Goal: Information Seeking & Learning: Learn about a topic

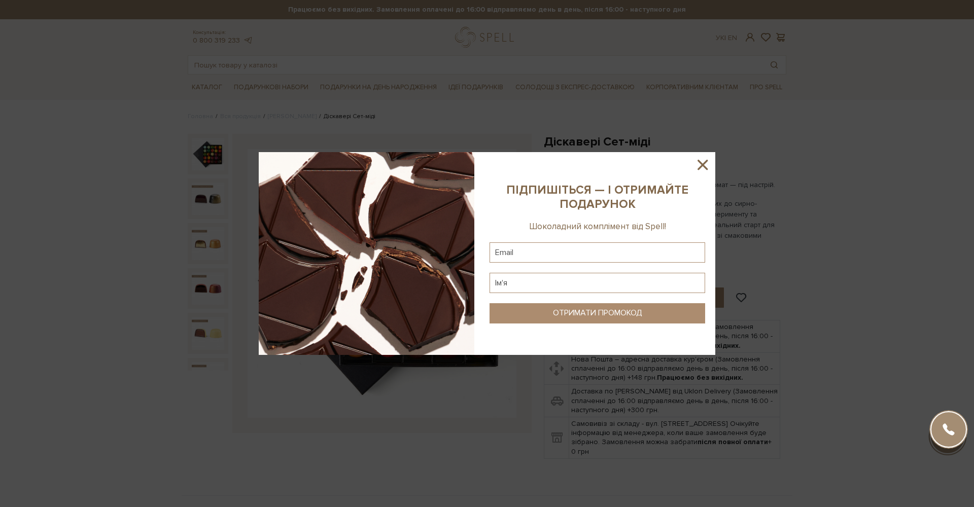
click at [705, 167] on icon at bounding box center [702, 165] width 10 height 10
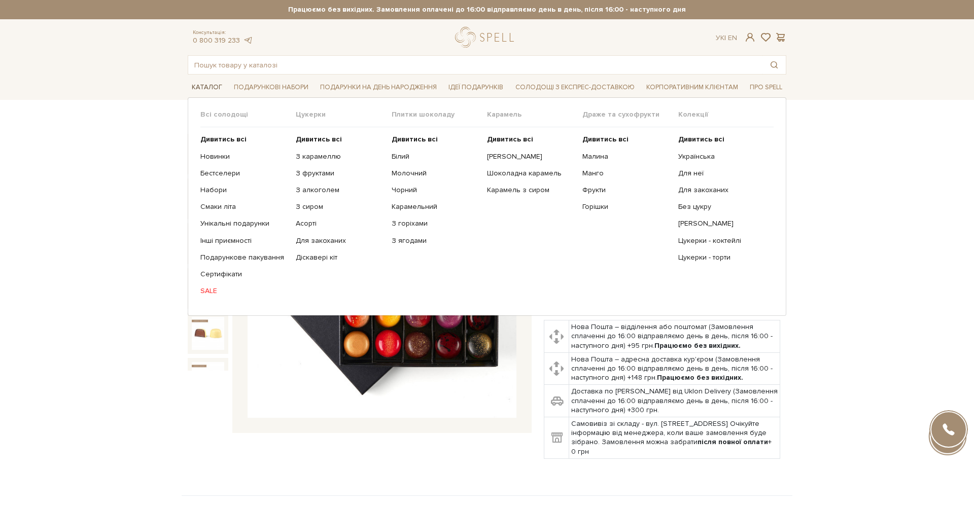
click at [208, 87] on span "Каталог" at bounding box center [207, 88] width 39 height 16
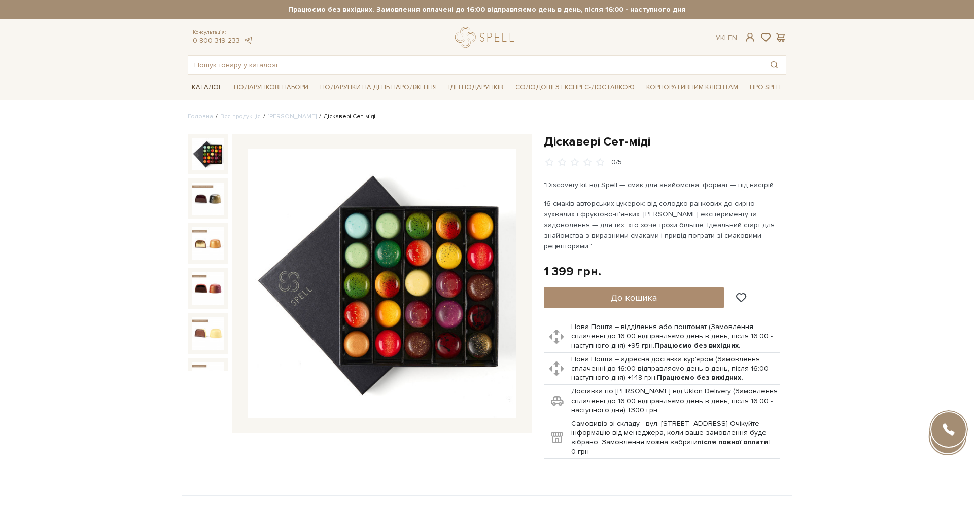
click at [208, 87] on span "Каталог" at bounding box center [207, 88] width 39 height 16
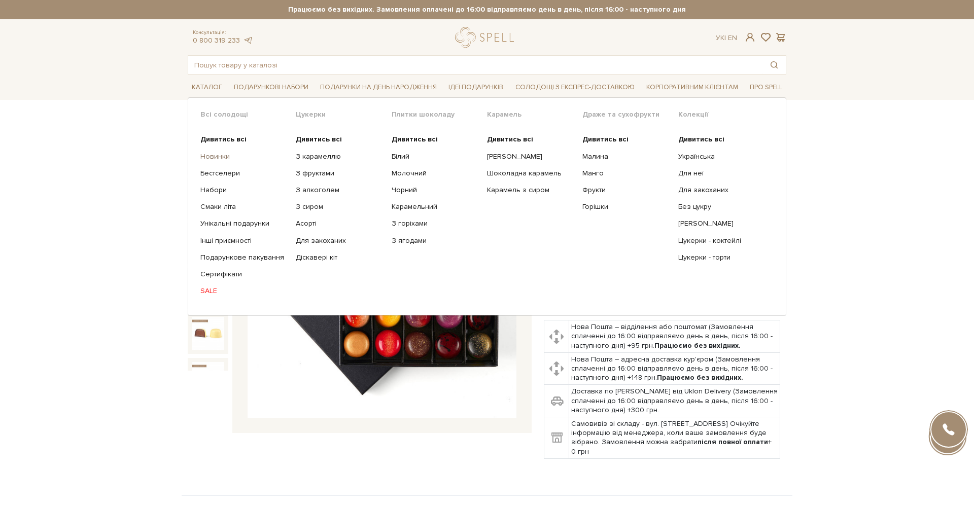
click at [222, 157] on link "Новинки" at bounding box center [244, 156] width 88 height 9
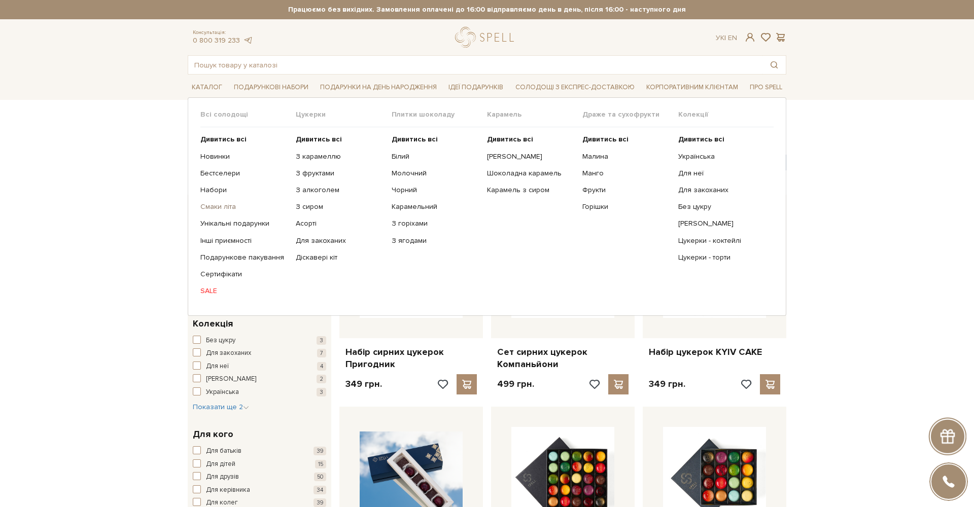
click at [222, 208] on link "Смаки літа" at bounding box center [244, 206] width 88 height 9
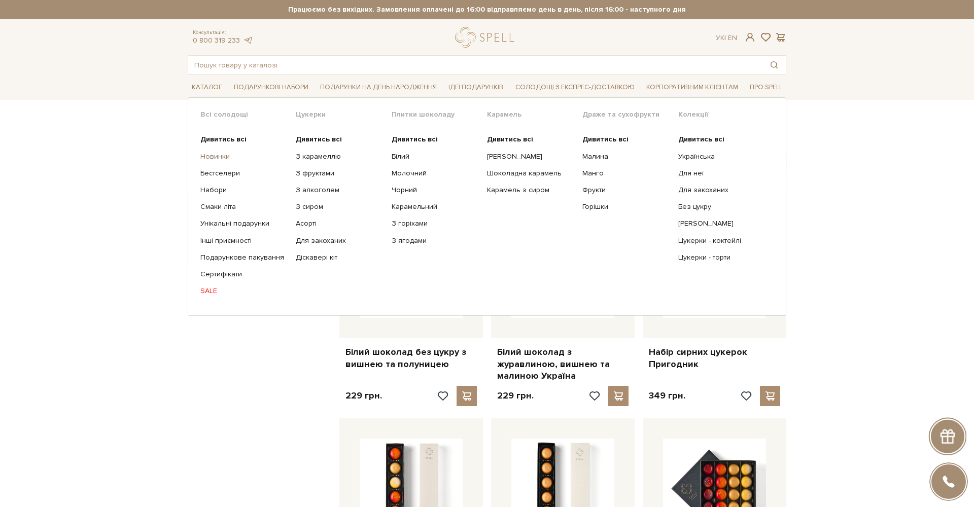
click at [221, 157] on link "Новинки" at bounding box center [244, 156] width 88 height 9
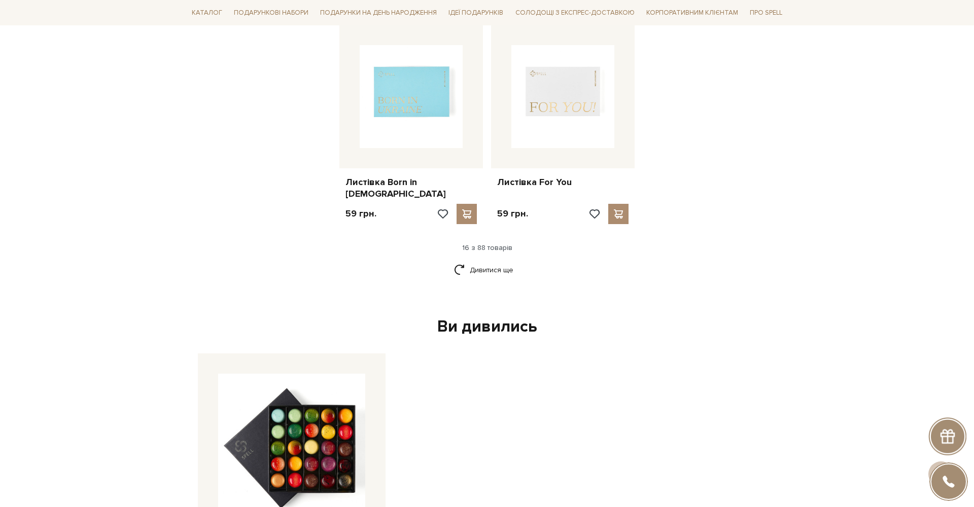
scroll to position [1247, 0]
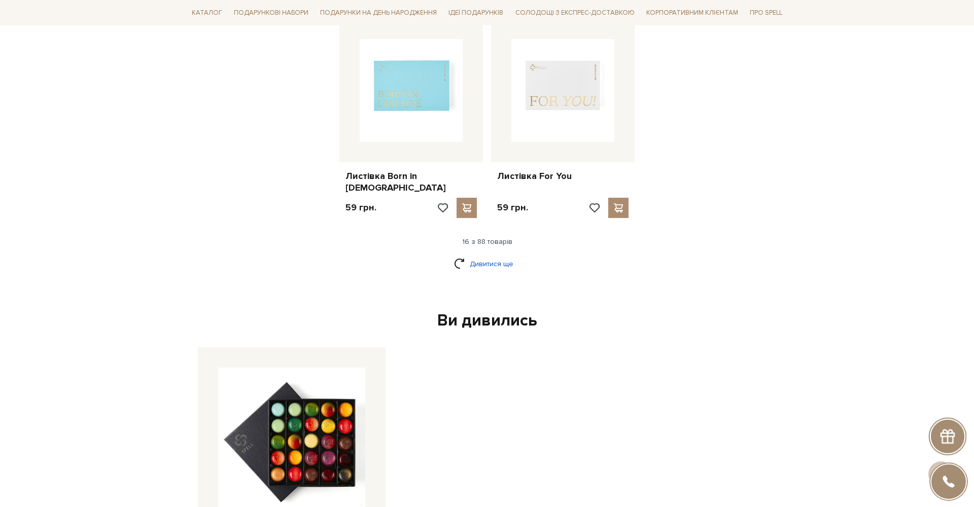
click at [498, 255] on link "Дивитися ще" at bounding box center [487, 264] width 66 height 18
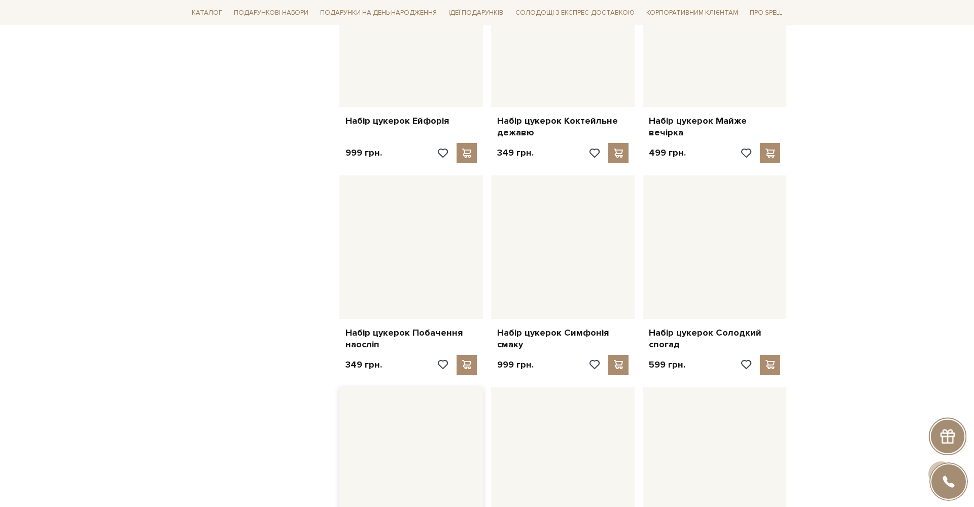
scroll to position [1937, 0]
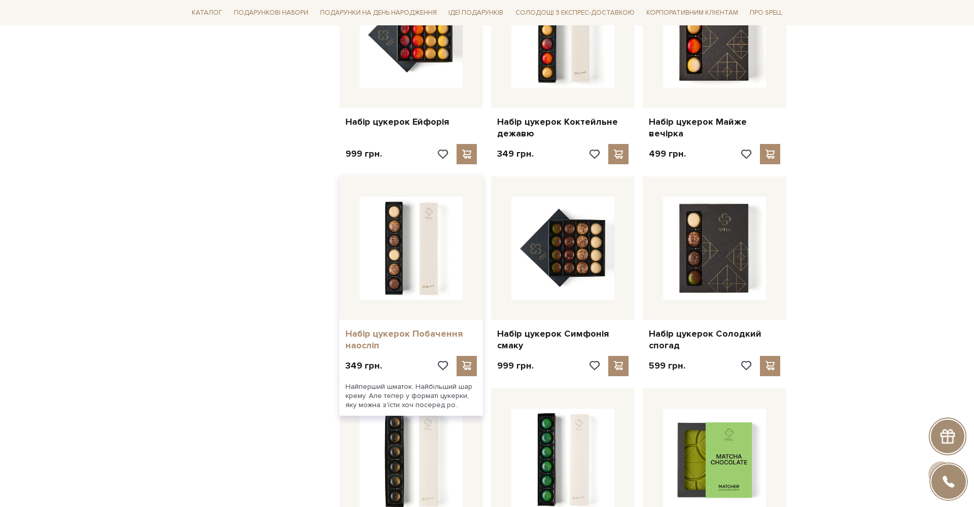
click at [383, 328] on link "Набір цукерок Побачення наосліп" at bounding box center [410, 340] width 131 height 24
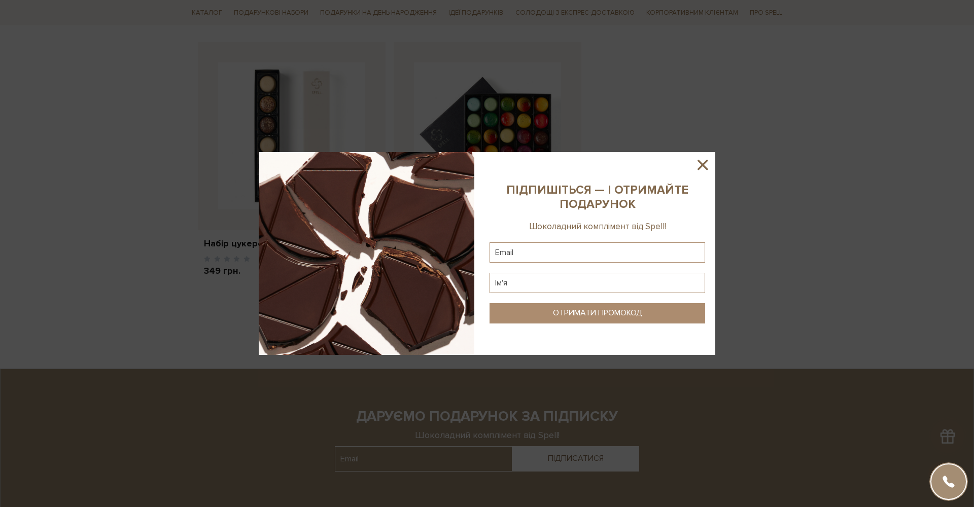
click at [702, 160] on icon at bounding box center [702, 164] width 17 height 17
